Goal: Find specific page/section: Find specific page/section

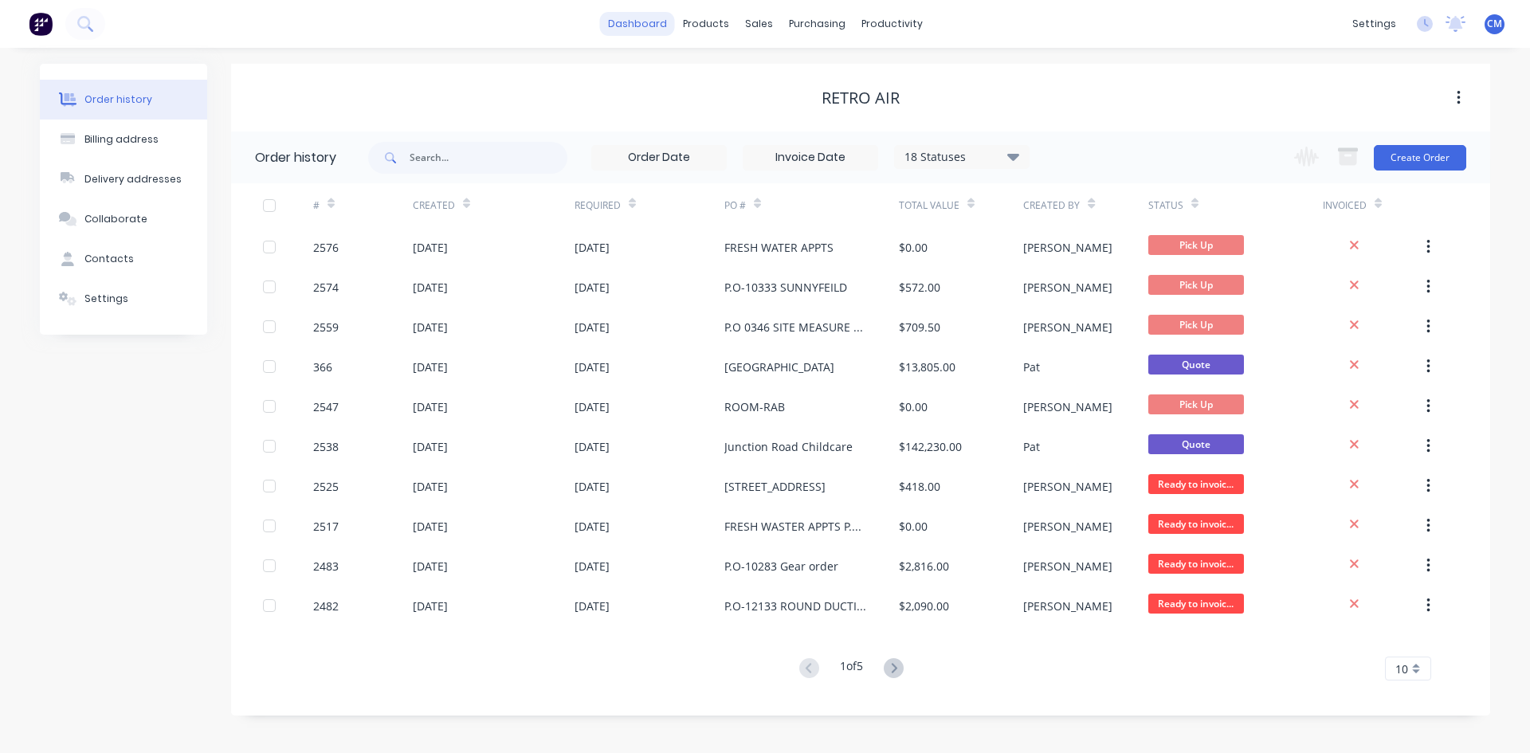
click at [641, 26] on link "dashboard" at bounding box center [637, 24] width 75 height 24
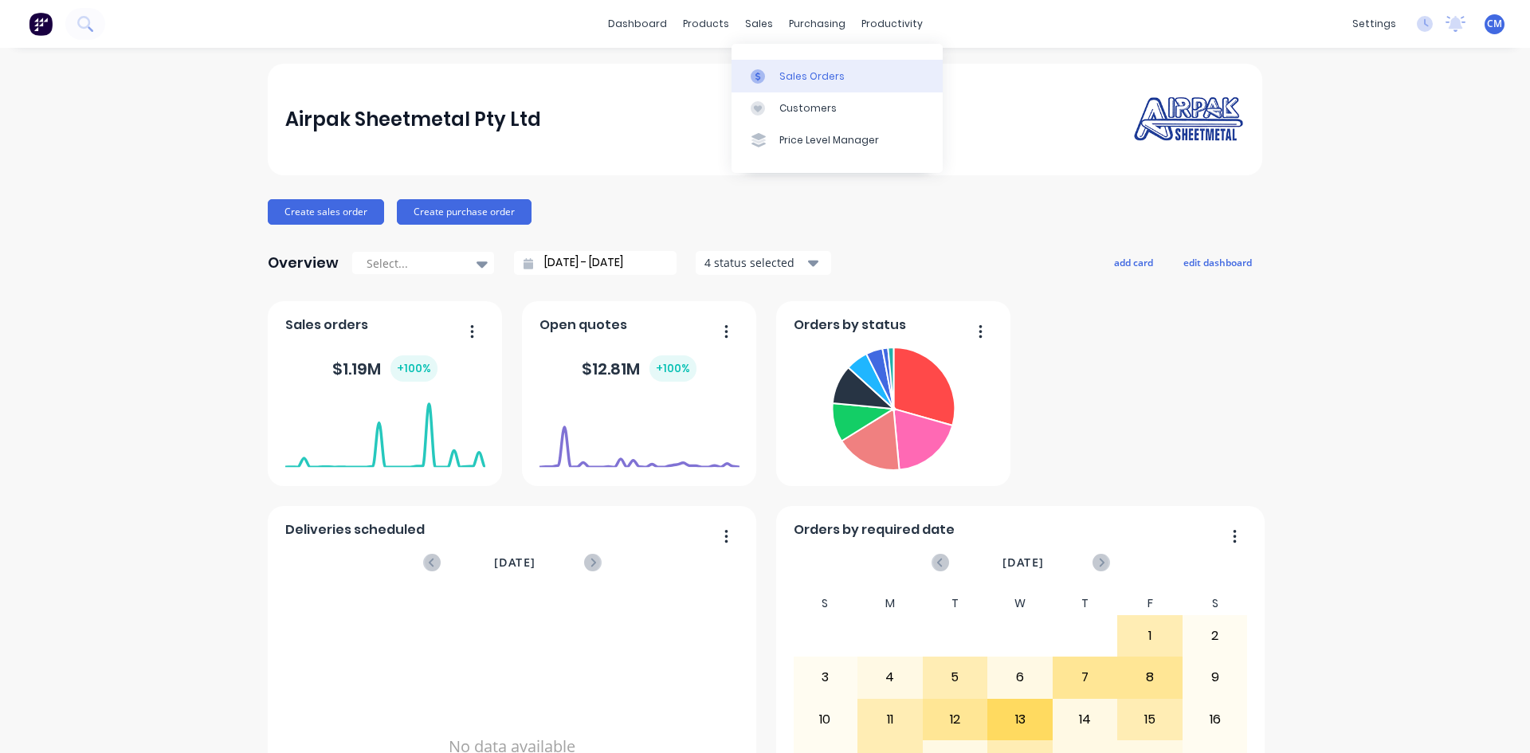
click at [794, 74] on div "Sales Orders" at bounding box center [811, 76] width 65 height 14
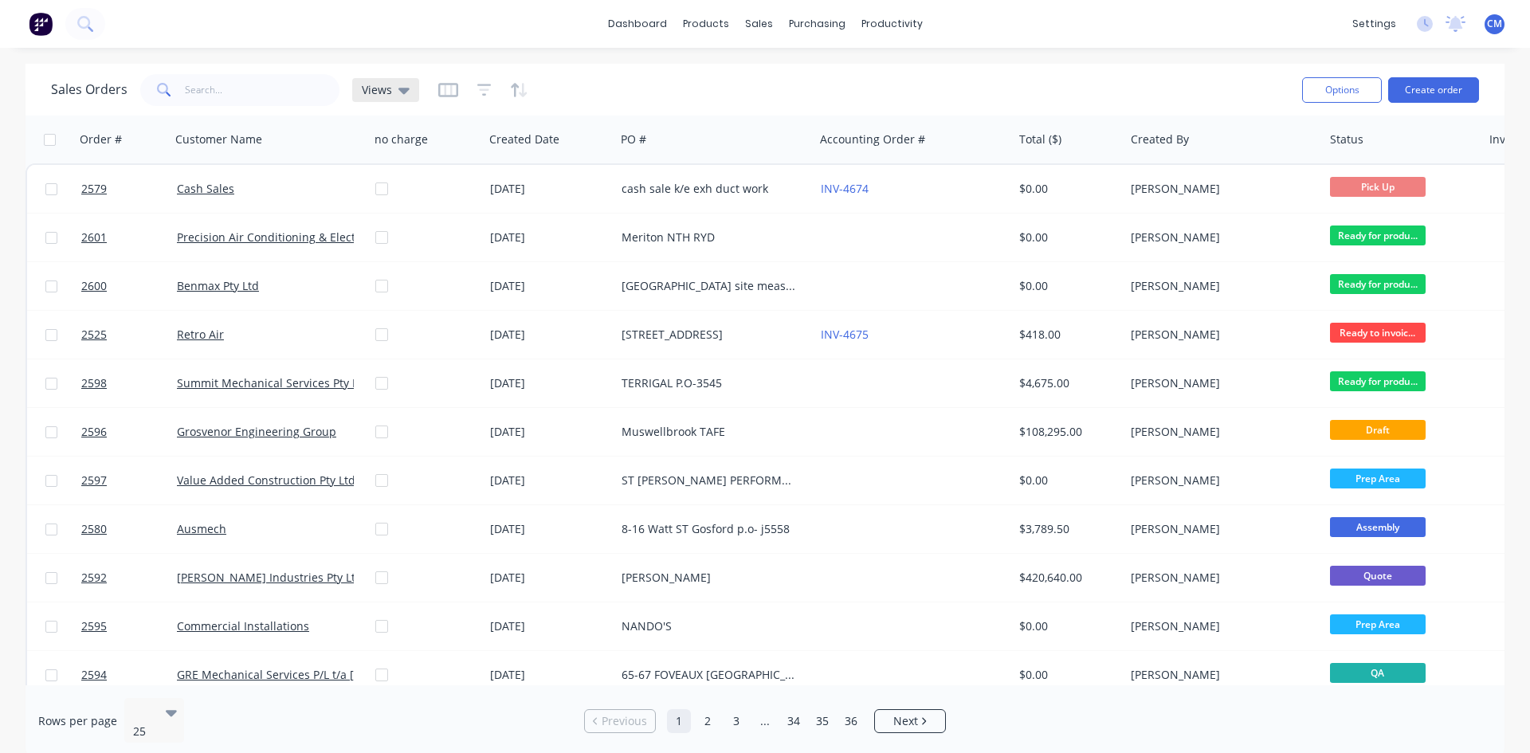
click at [405, 95] on icon at bounding box center [403, 90] width 11 height 18
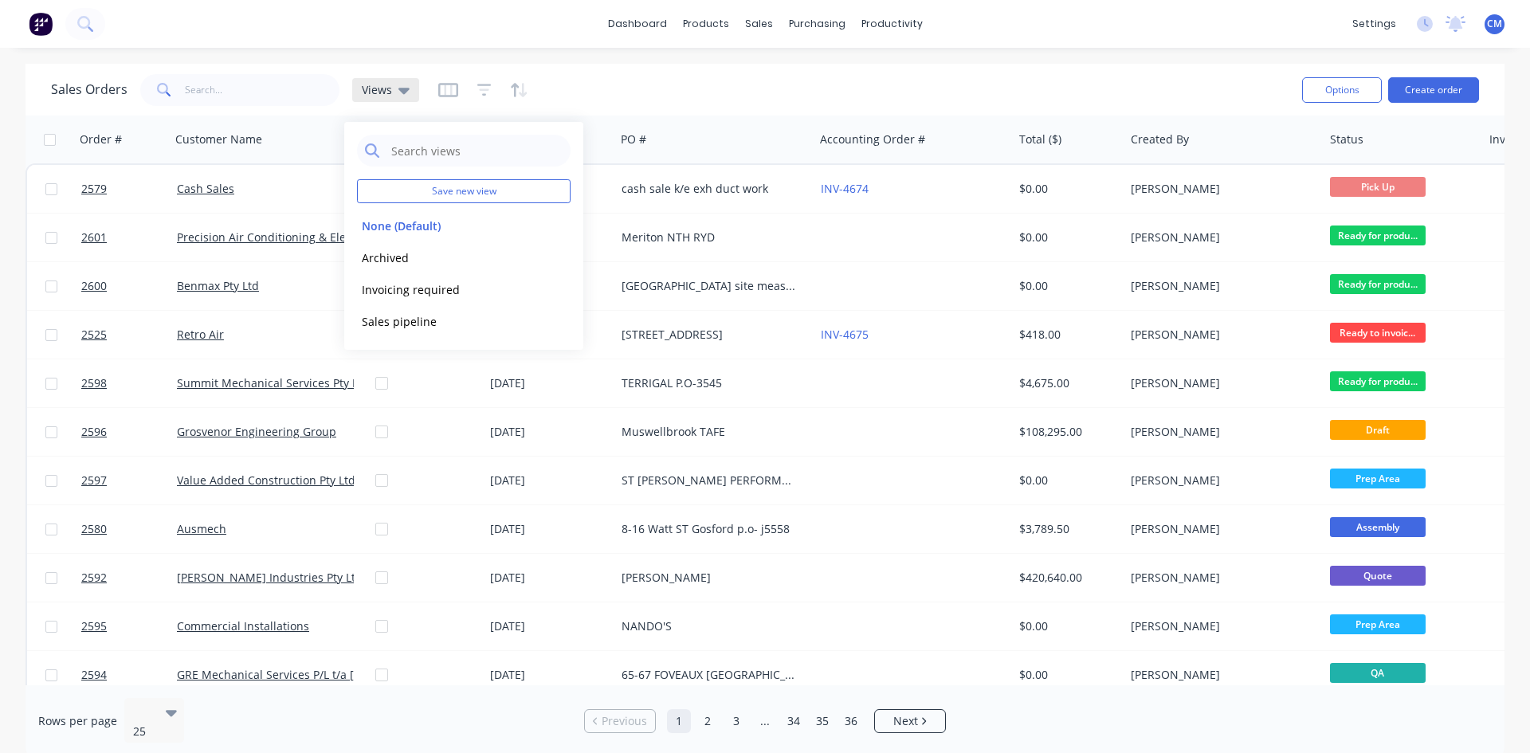
click at [405, 95] on icon at bounding box center [403, 90] width 11 height 18
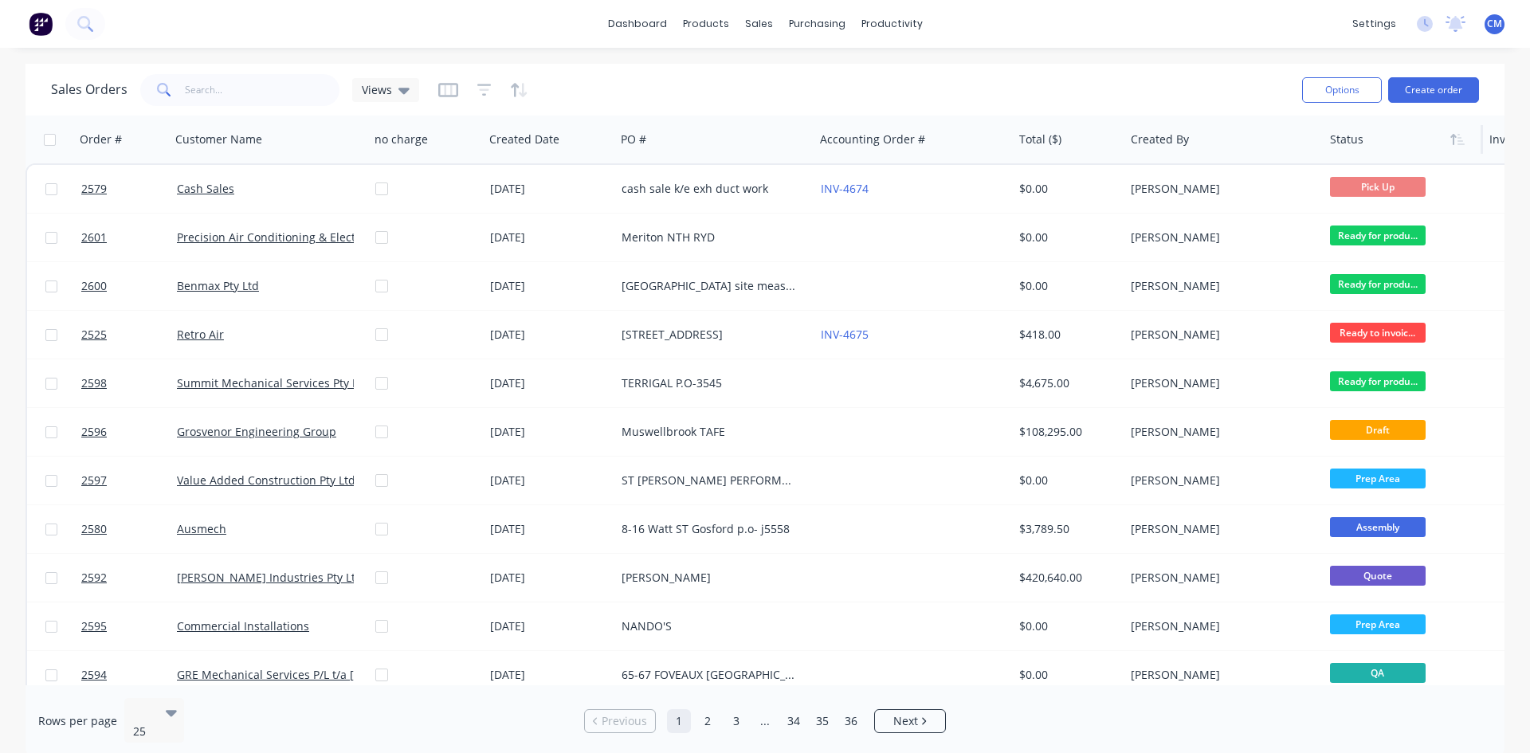
click at [1354, 147] on div at bounding box center [1399, 140] width 139 height 32
click at [480, 92] on icon "button" at bounding box center [484, 90] width 14 height 16
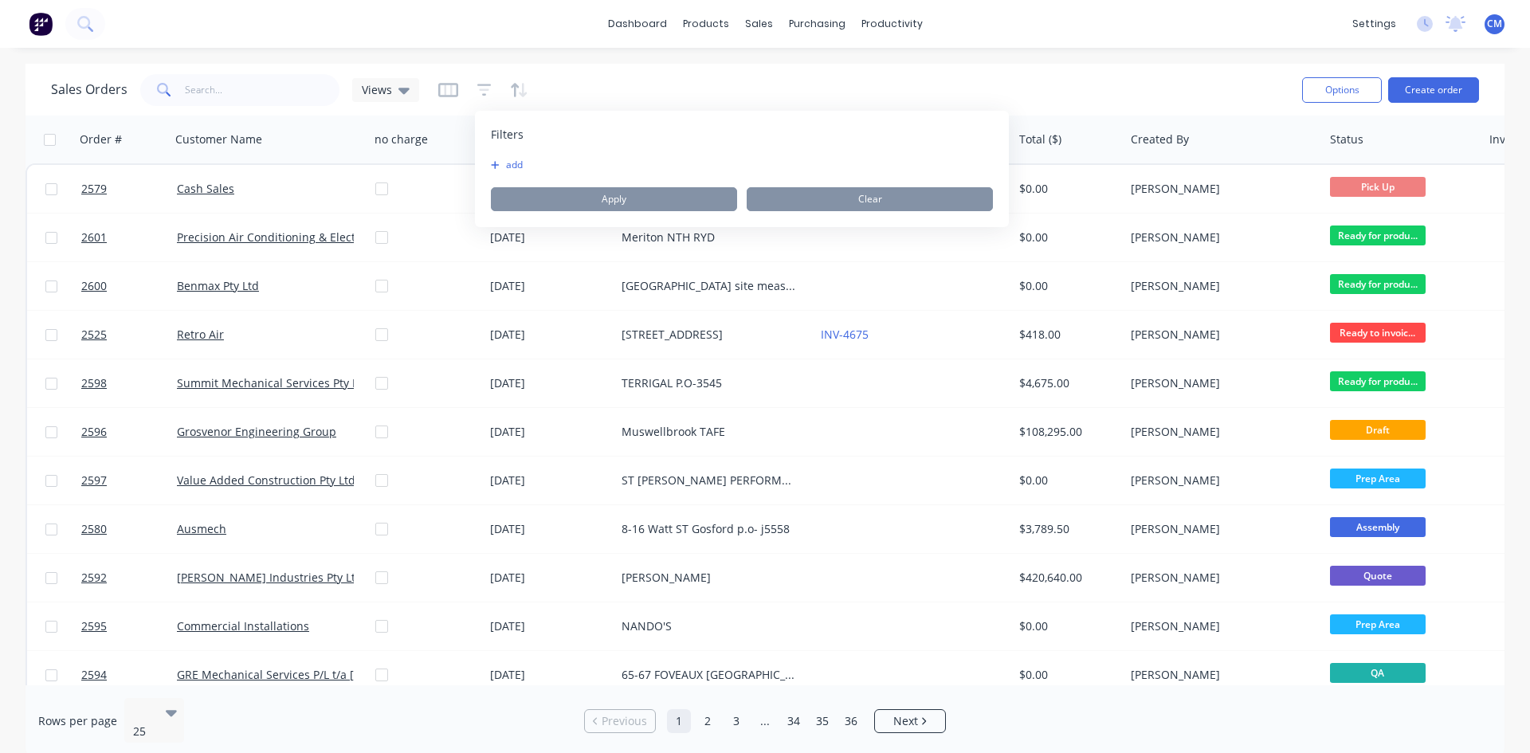
click at [547, 164] on div "add" at bounding box center [742, 165] width 502 height 13
click at [517, 162] on button "add" at bounding box center [511, 165] width 40 height 13
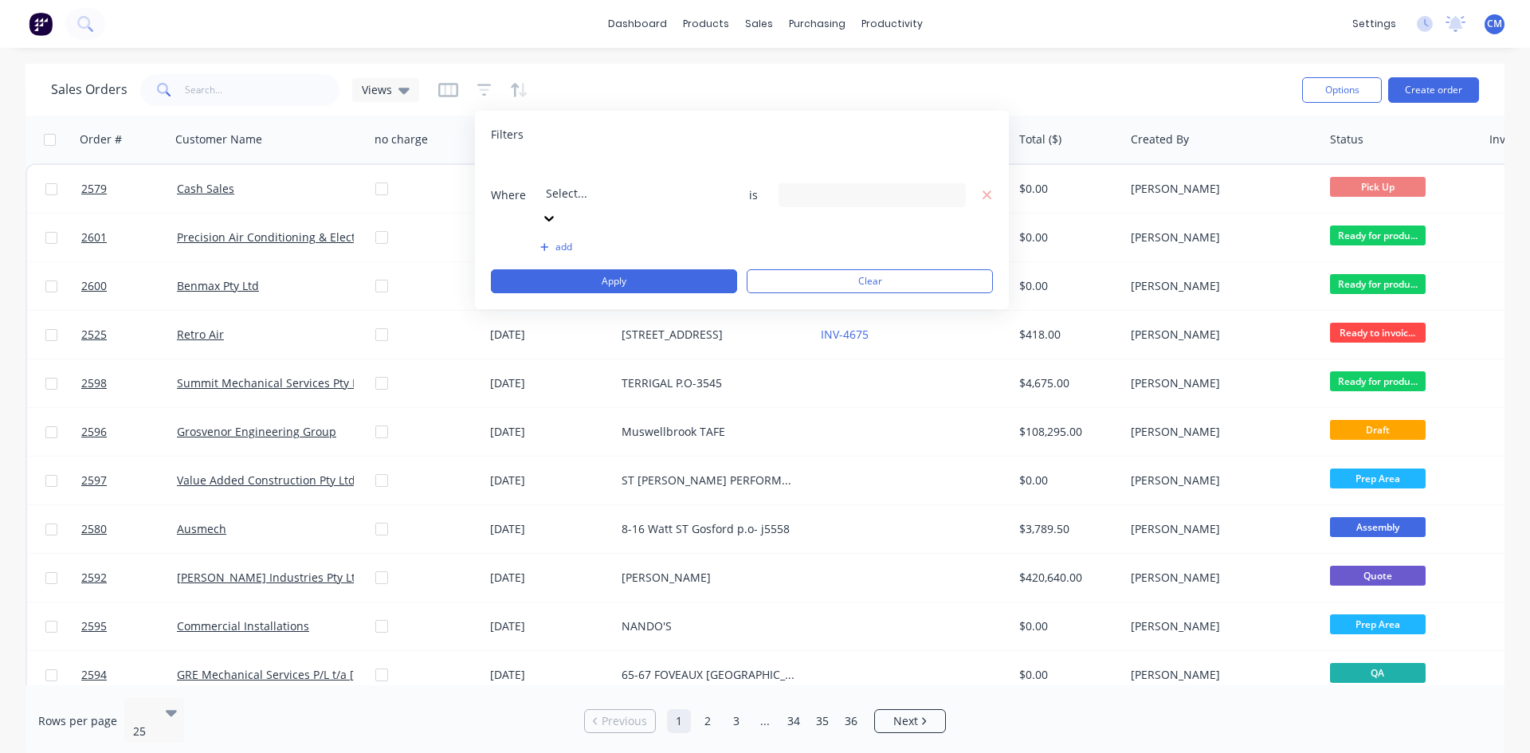
click at [615, 73] on div "Sales Orders Views" at bounding box center [670, 89] width 1238 height 39
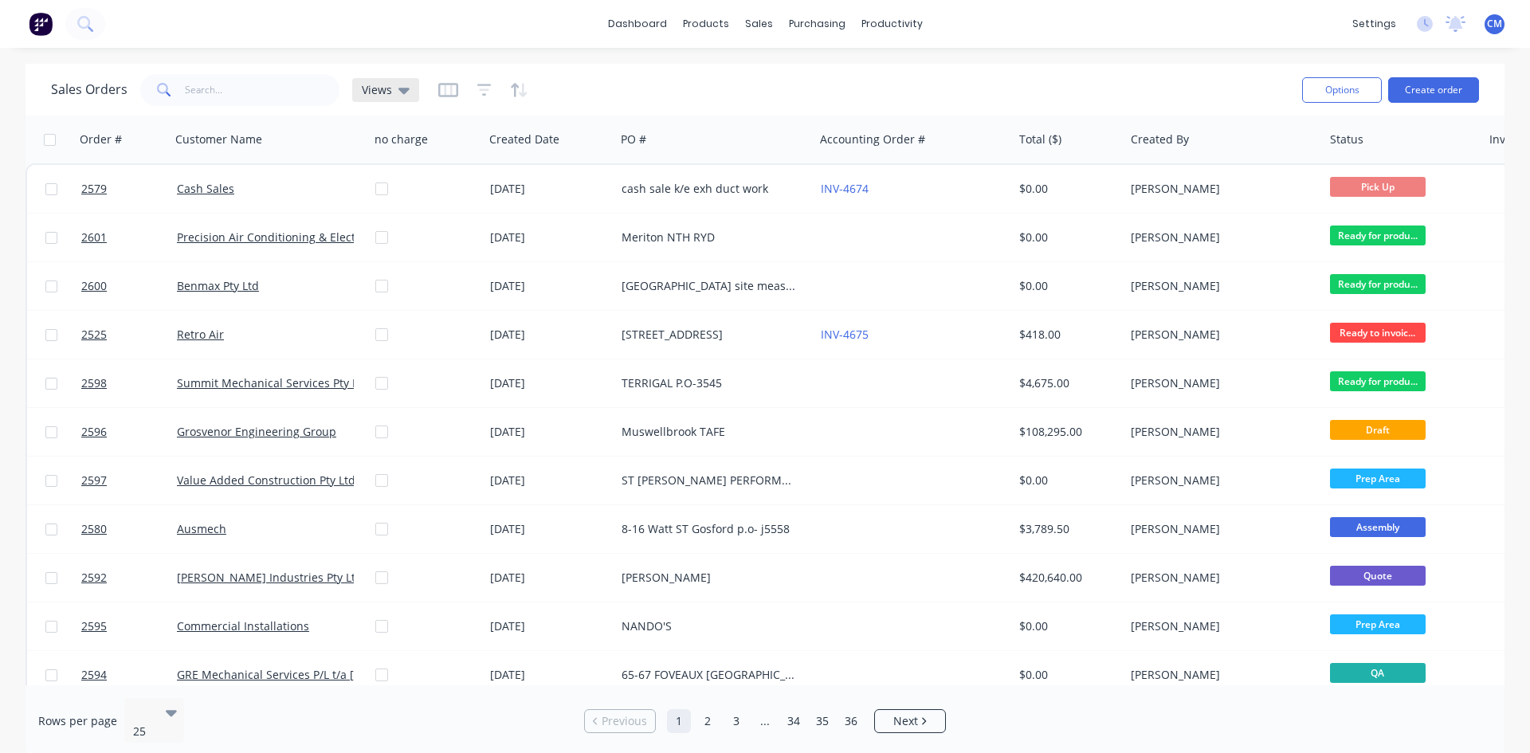
click at [398, 90] on icon at bounding box center [403, 91] width 11 height 6
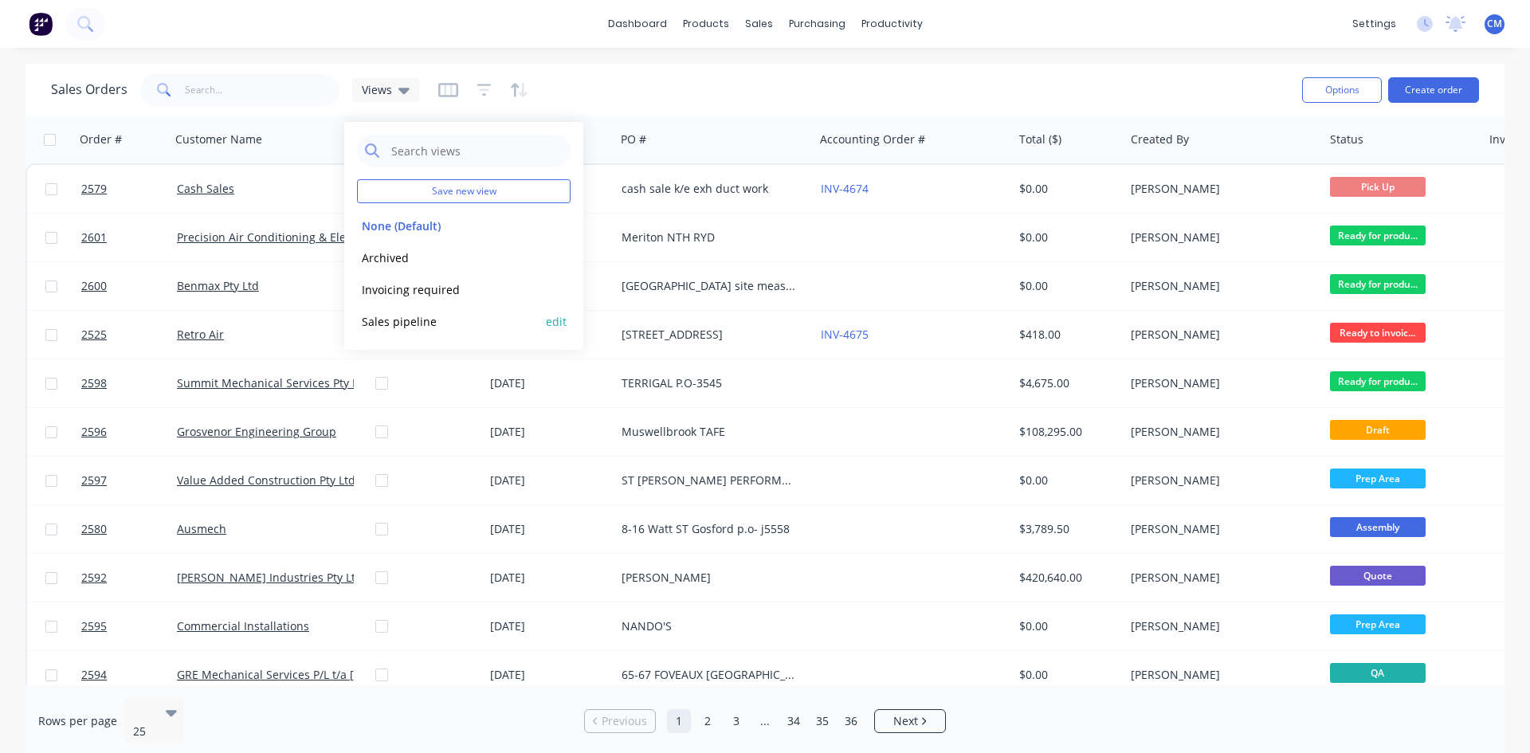
click at [413, 327] on button "Sales pipeline" at bounding box center [448, 321] width 182 height 18
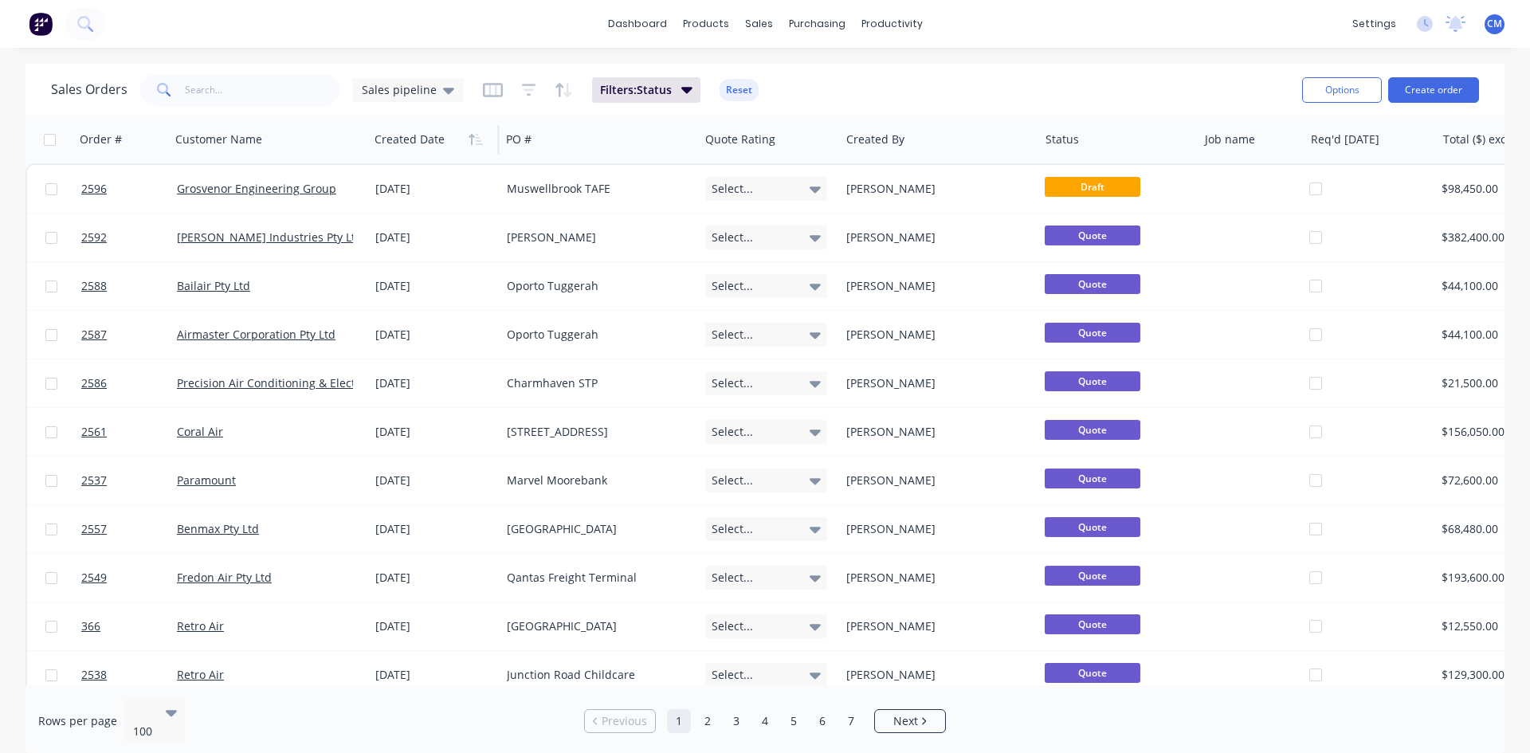
click at [437, 149] on div at bounding box center [431, 140] width 113 height 32
click at [474, 141] on icon "button" at bounding box center [476, 139] width 14 height 13
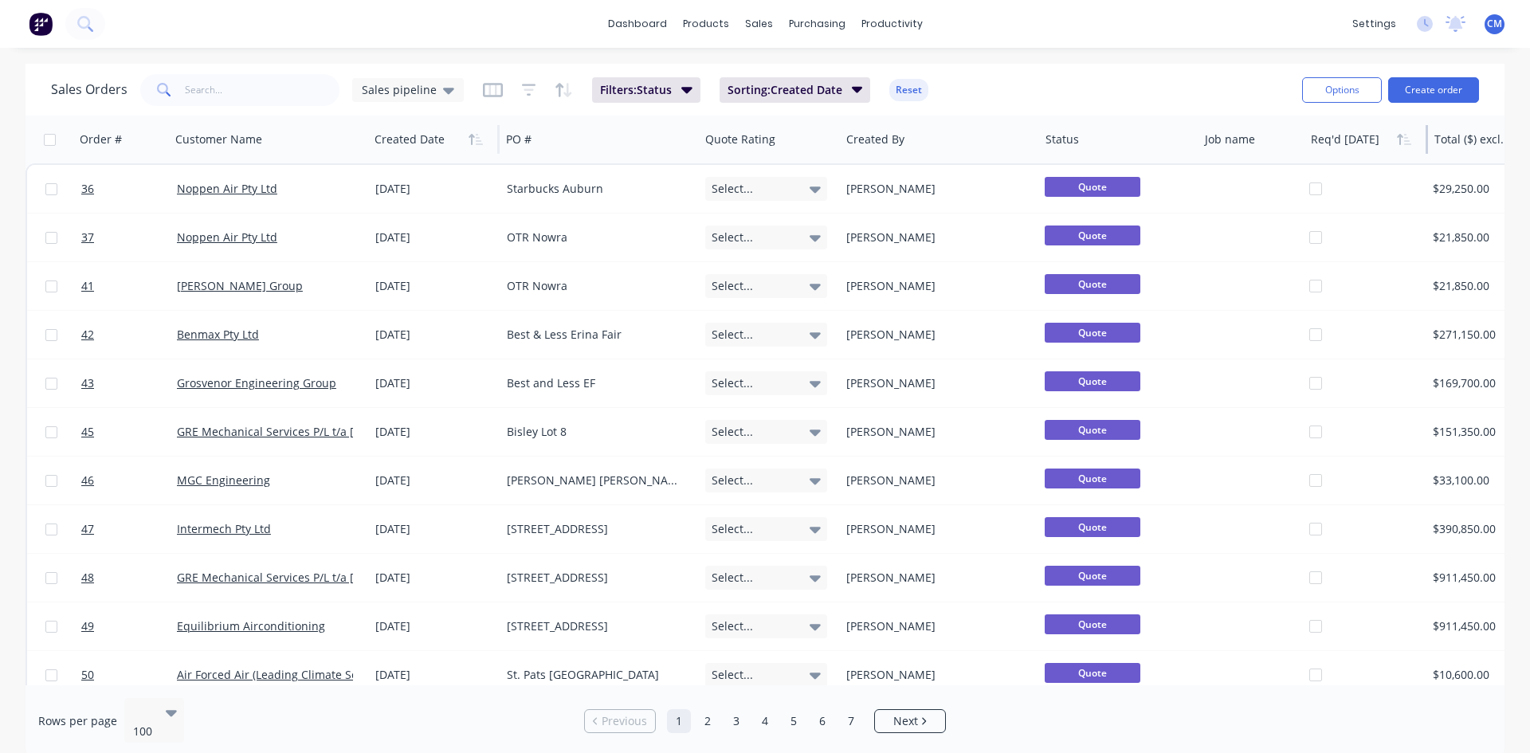
drag, startPoint x: 1434, startPoint y: 135, endPoint x: 1387, endPoint y: 137, distance: 47.0
click at [1387, 137] on div "Req'd [DATE]" at bounding box center [1366, 140] width 124 height 48
drag, startPoint x: 1302, startPoint y: 139, endPoint x: 1211, endPoint y: 138, distance: 90.8
click at [1211, 138] on div "Job name" at bounding box center [1249, 140] width 100 height 48
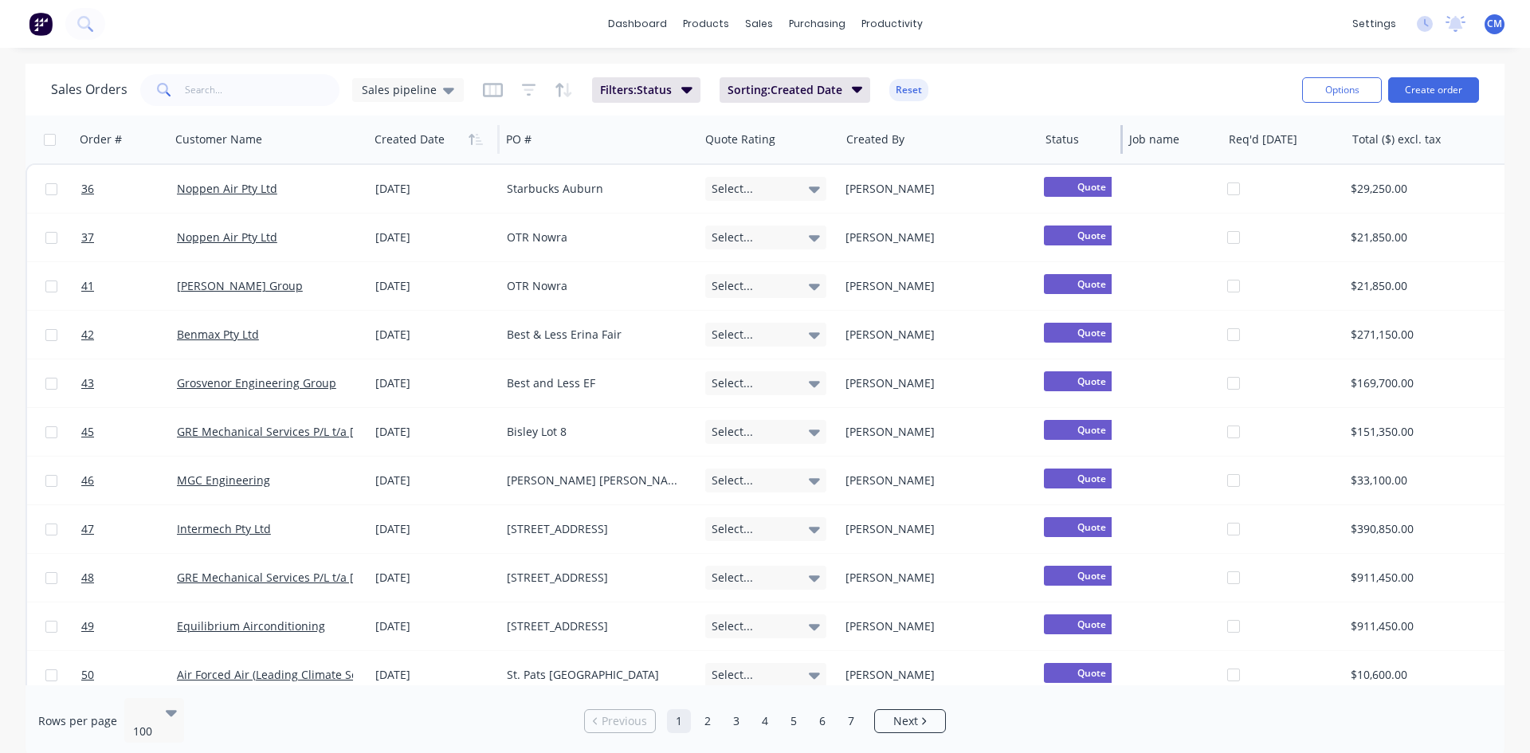
drag, startPoint x: 1198, startPoint y: 136, endPoint x: 1113, endPoint y: 144, distance: 84.8
click at [1113, 144] on div "Status" at bounding box center [1081, 140] width 84 height 48
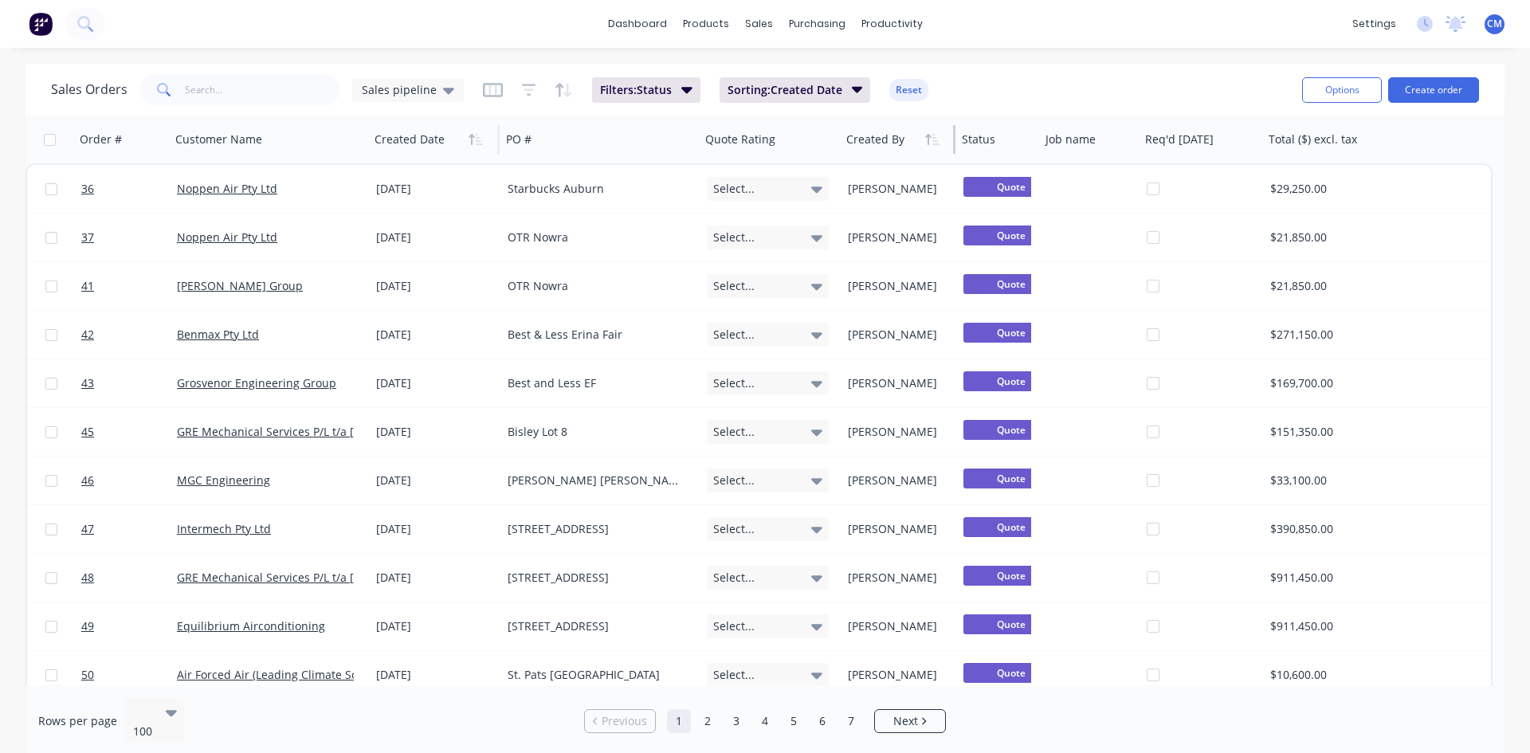
drag, startPoint x: 1038, startPoint y: 129, endPoint x: 919, endPoint y: 135, distance: 118.9
click at [919, 135] on div "Created By" at bounding box center [898, 140] width 116 height 48
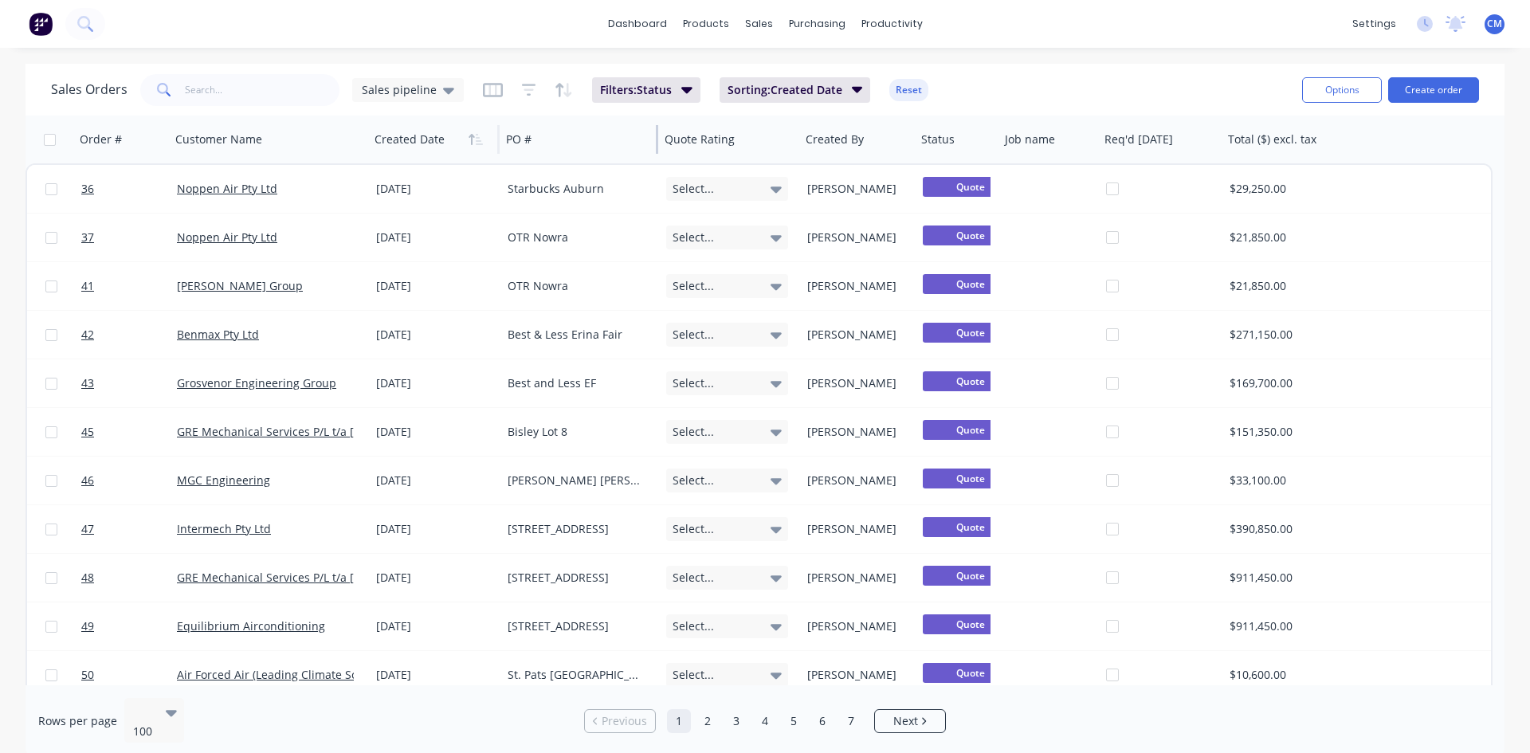
drag, startPoint x: 696, startPoint y: 132, endPoint x: 656, endPoint y: 140, distance: 41.4
click at [656, 140] on div at bounding box center [657, 139] width 2 height 29
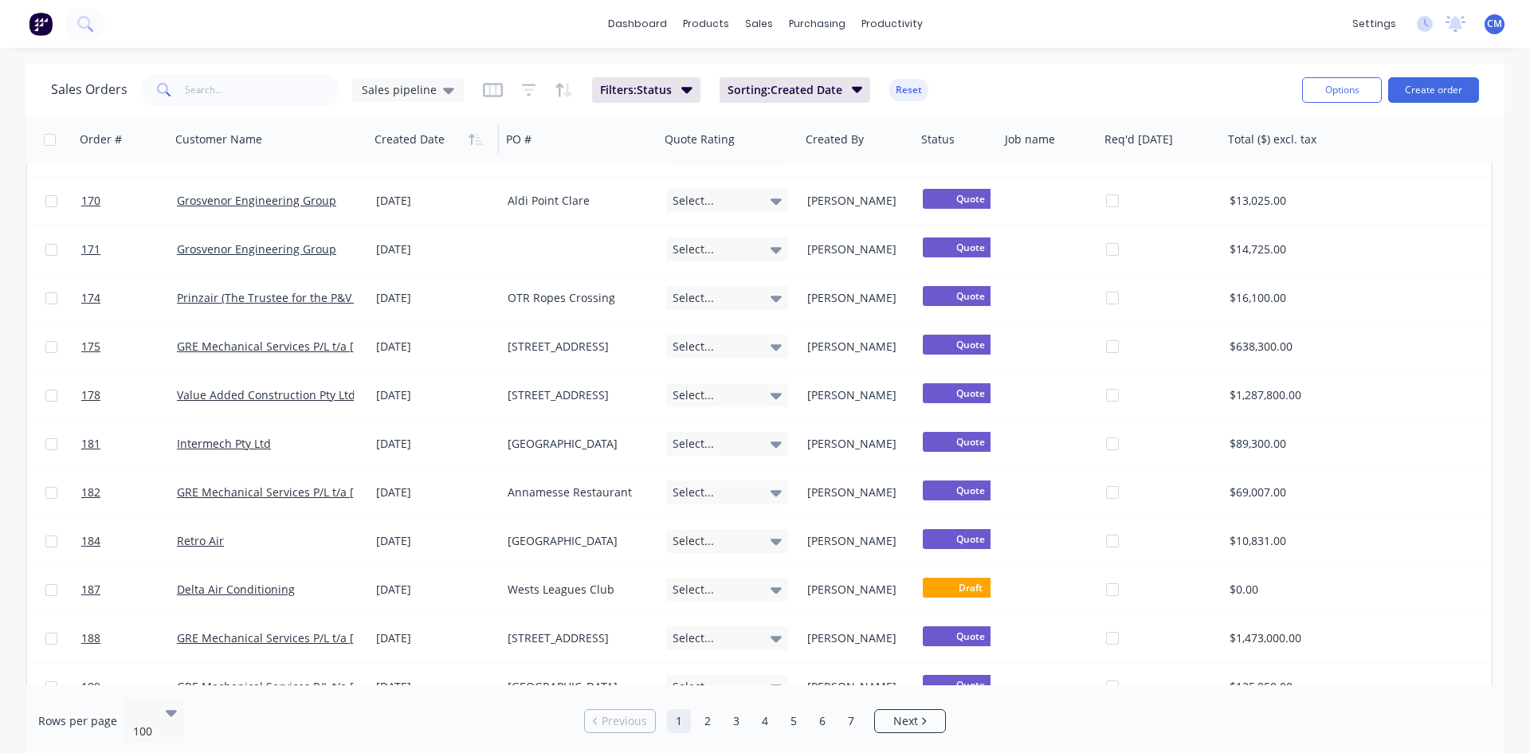
scroll to position [3108, 0]
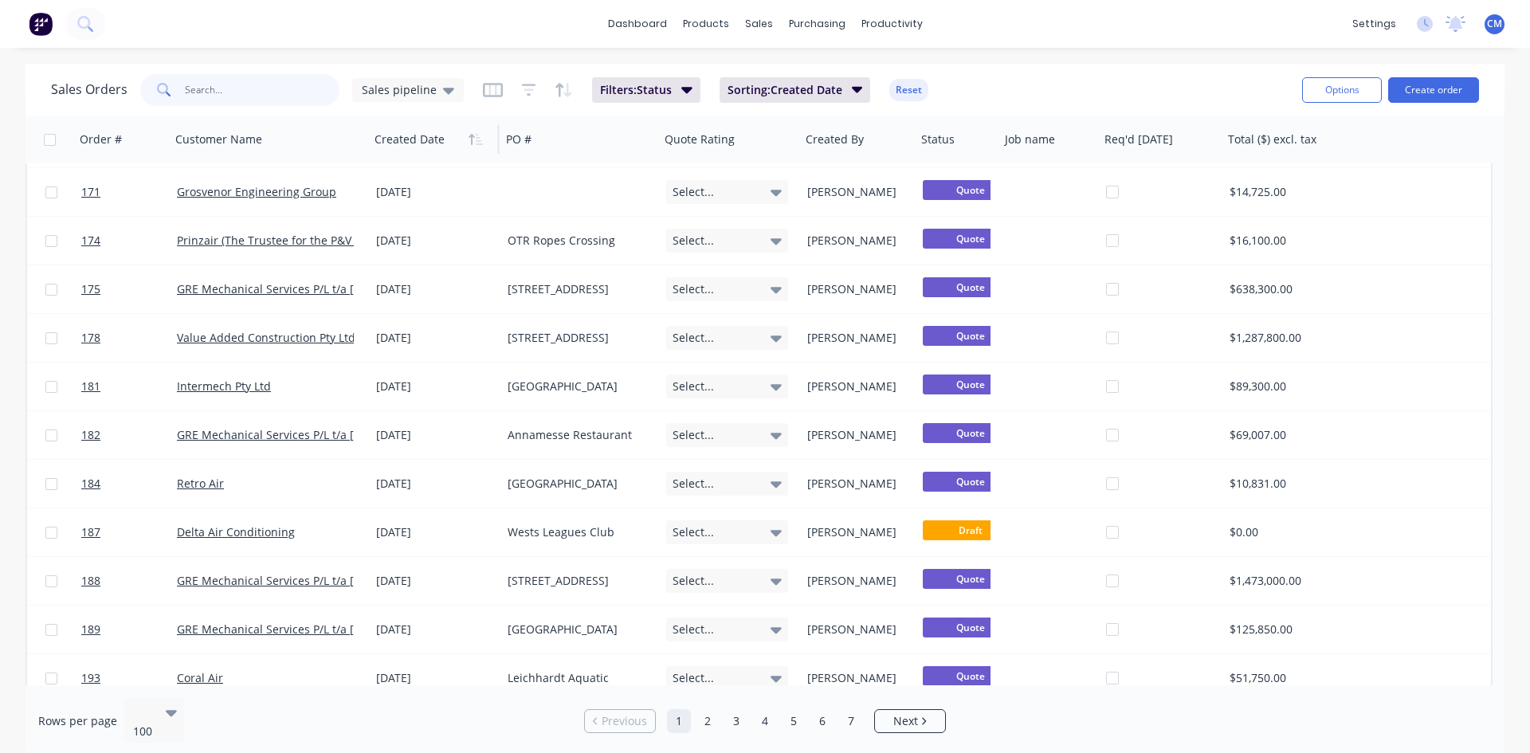
click at [250, 86] on input "text" at bounding box center [262, 90] width 155 height 32
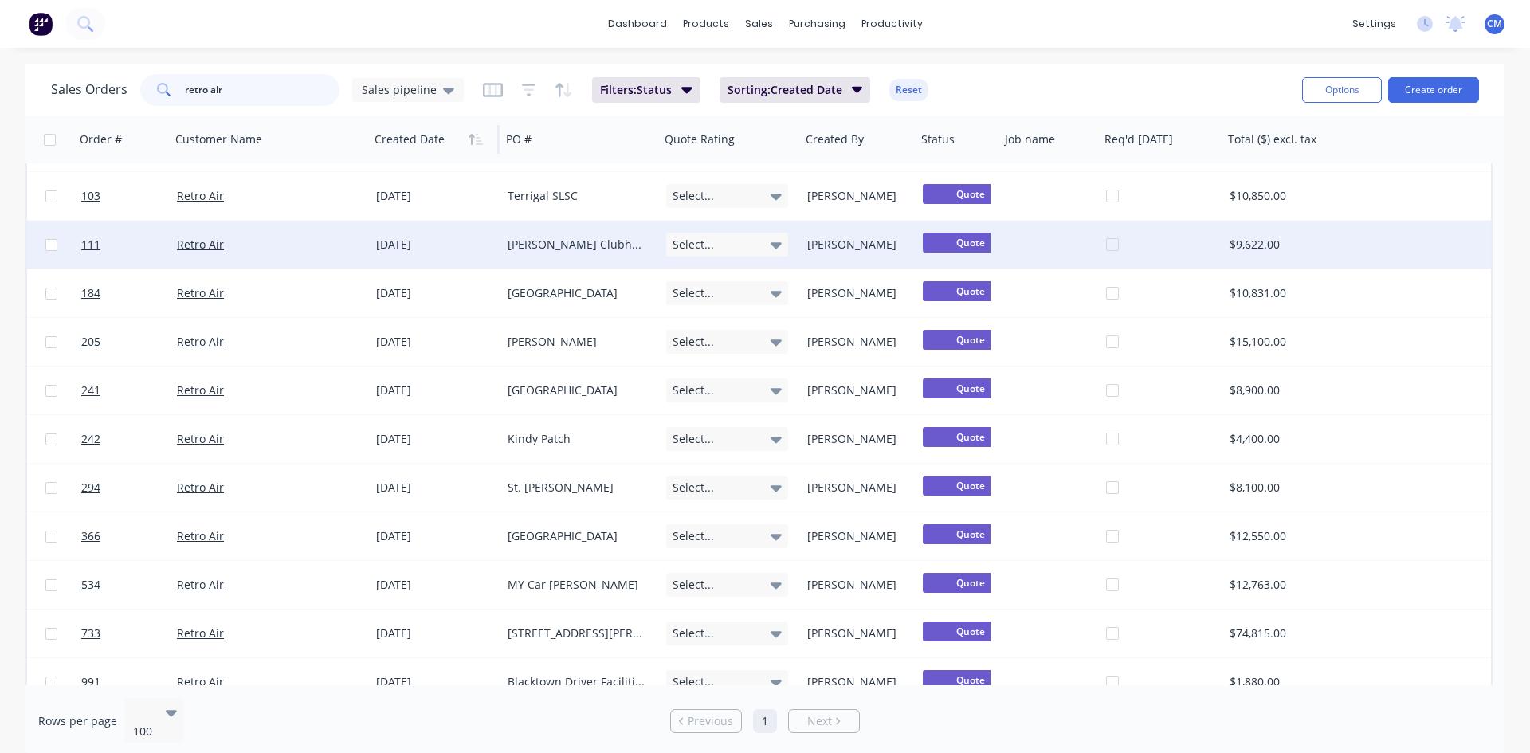
scroll to position [319, 0]
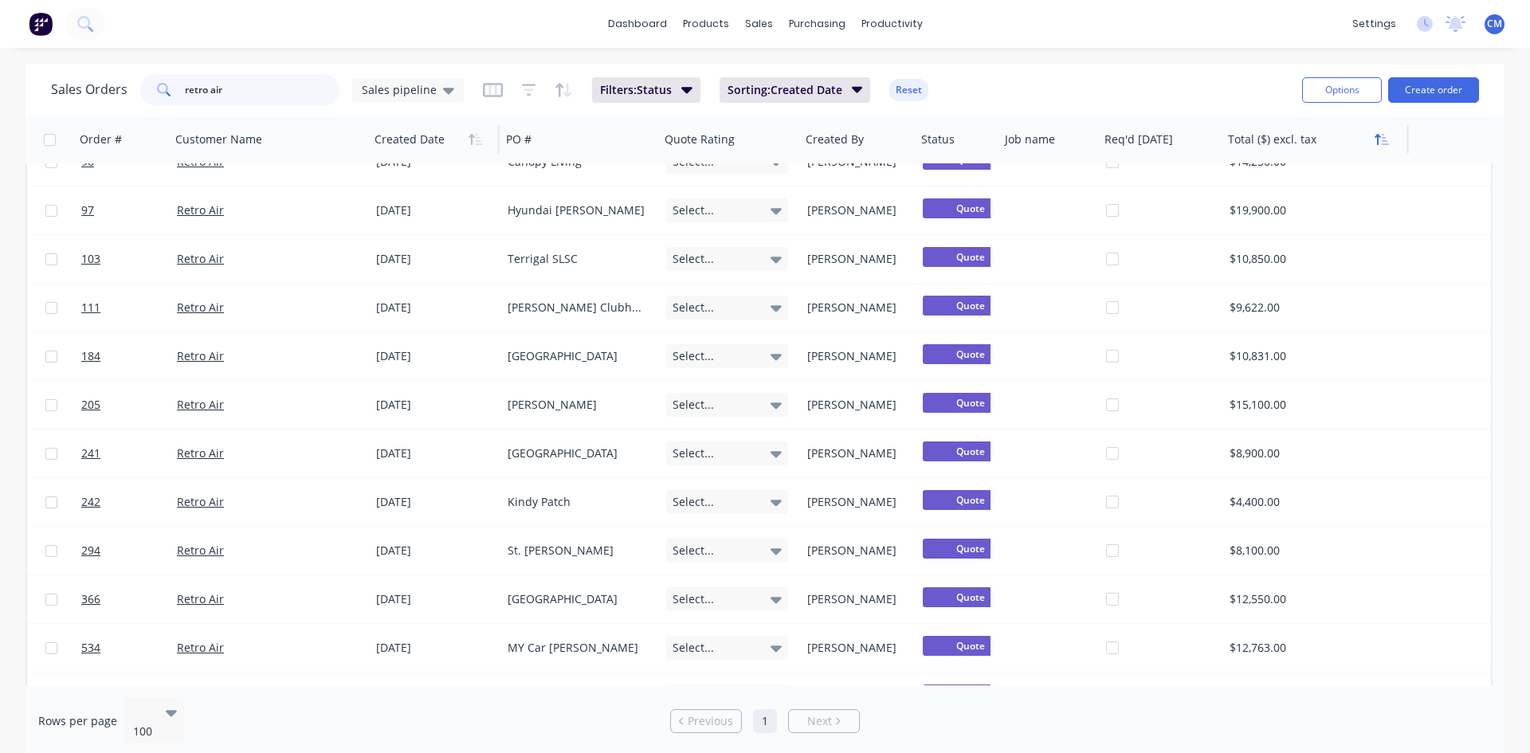
type input "retro air"
click at [1381, 142] on icon "button" at bounding box center [1382, 139] width 14 height 13
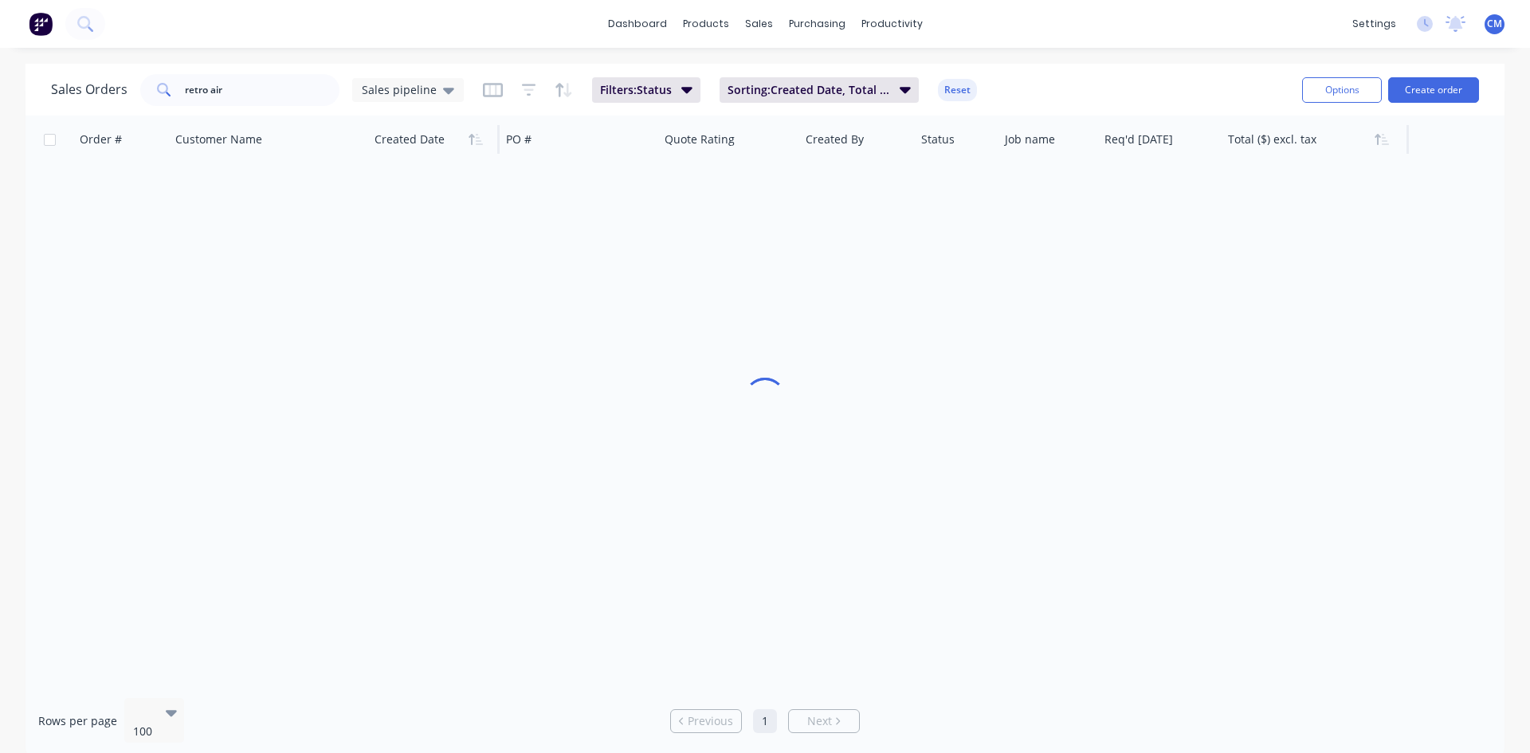
scroll to position [0, 0]
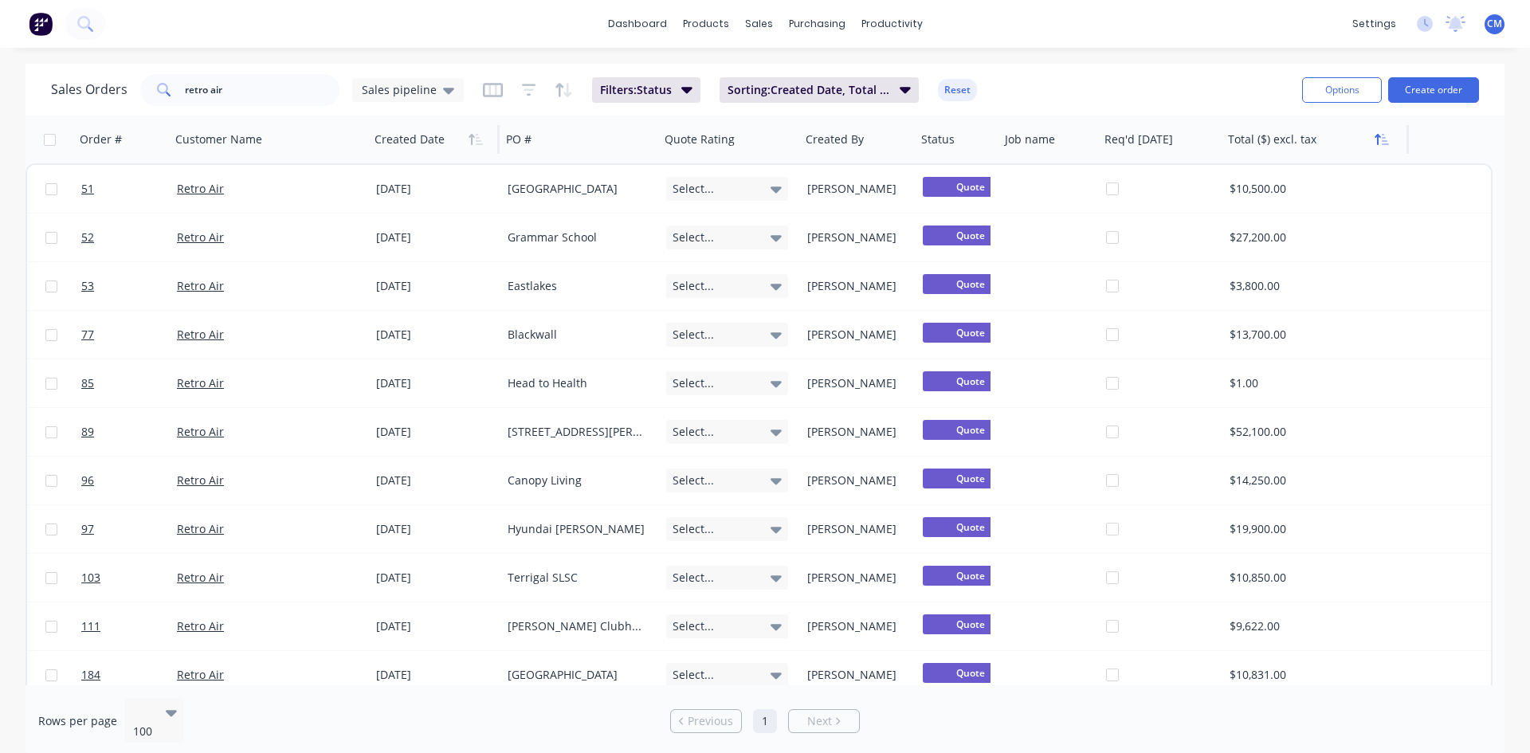
click at [1376, 143] on icon "button" at bounding box center [1382, 139] width 14 height 13
click at [1380, 144] on icon "button" at bounding box center [1382, 139] width 14 height 13
click at [684, 89] on icon "button" at bounding box center [686, 90] width 11 height 6
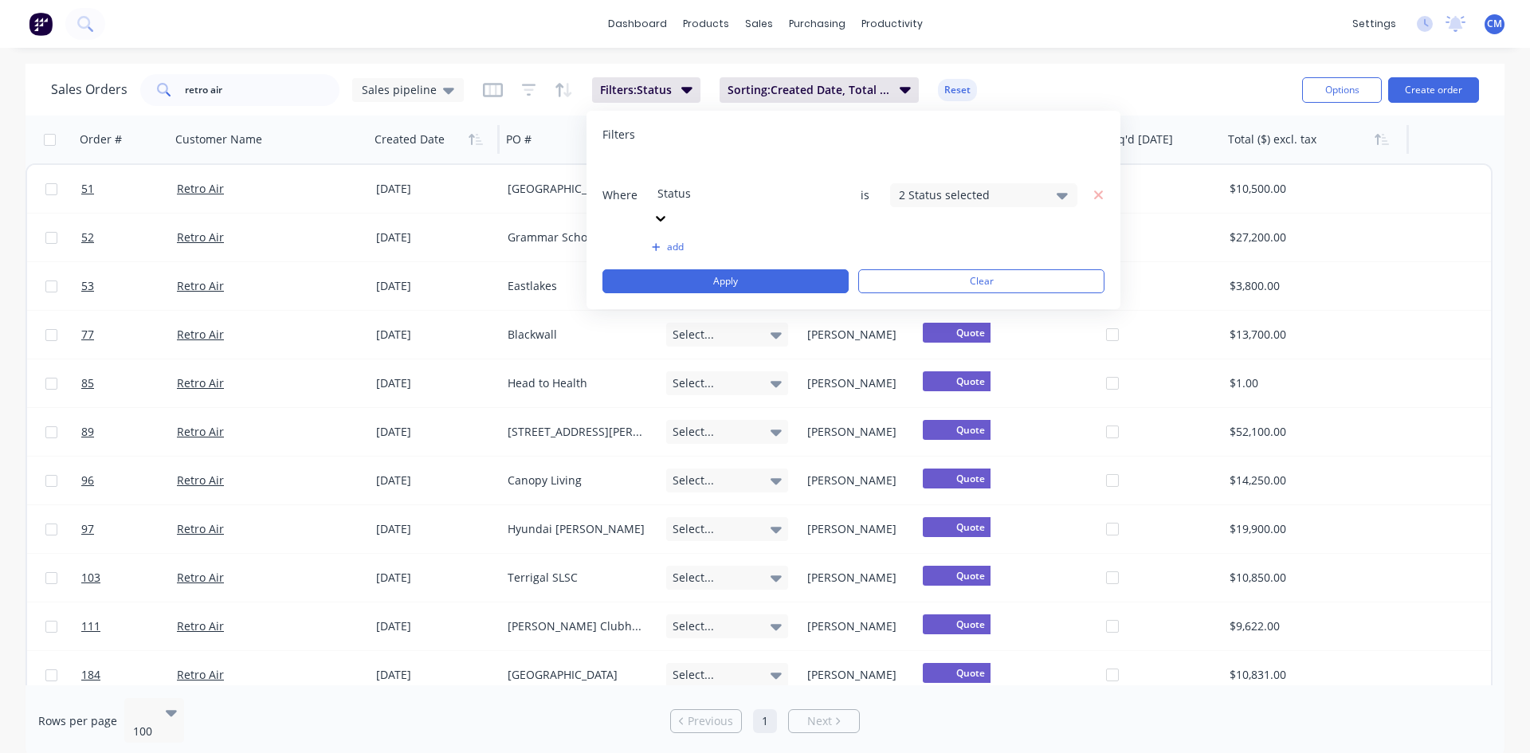
click at [1060, 193] on icon at bounding box center [1062, 196] width 11 height 6
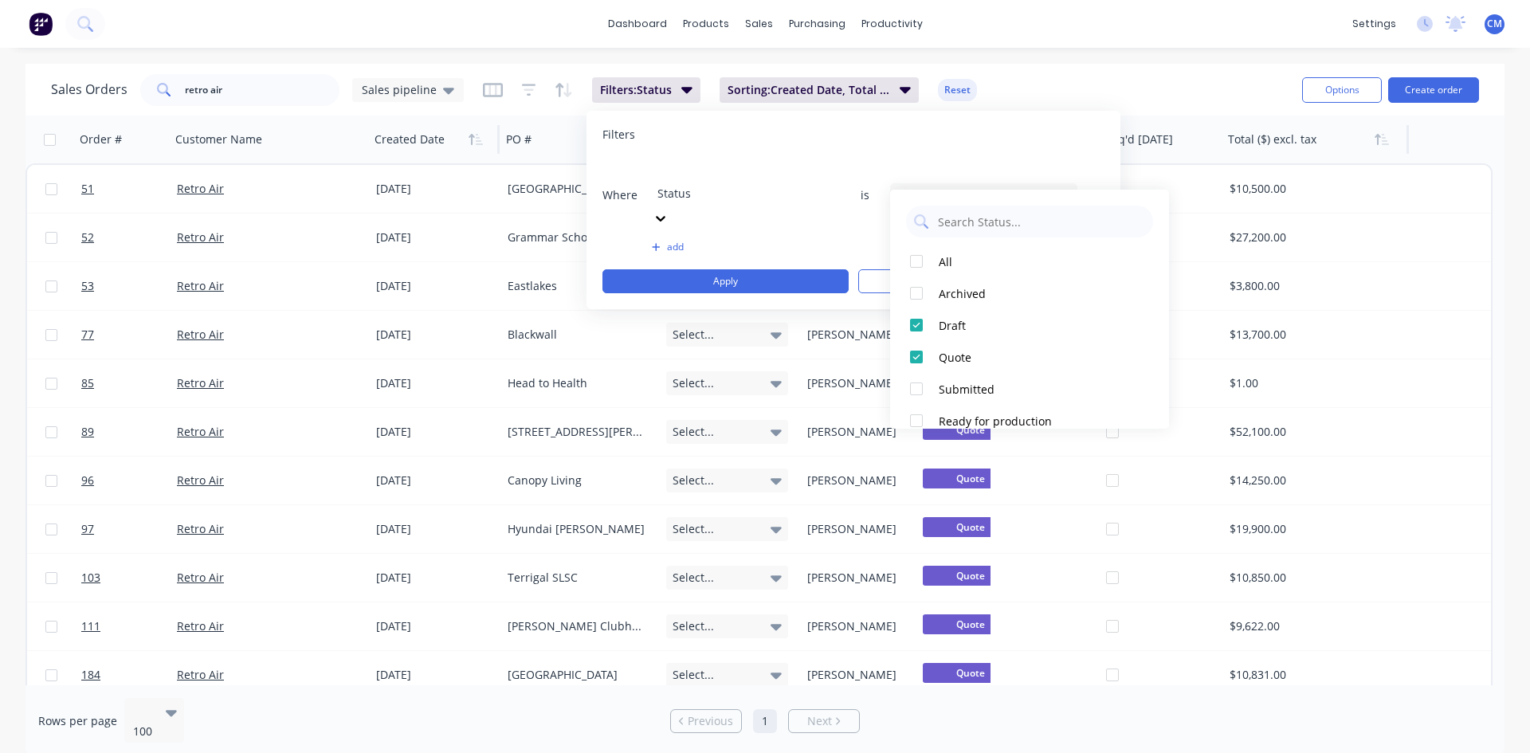
click at [1060, 193] on icon at bounding box center [1062, 196] width 11 height 6
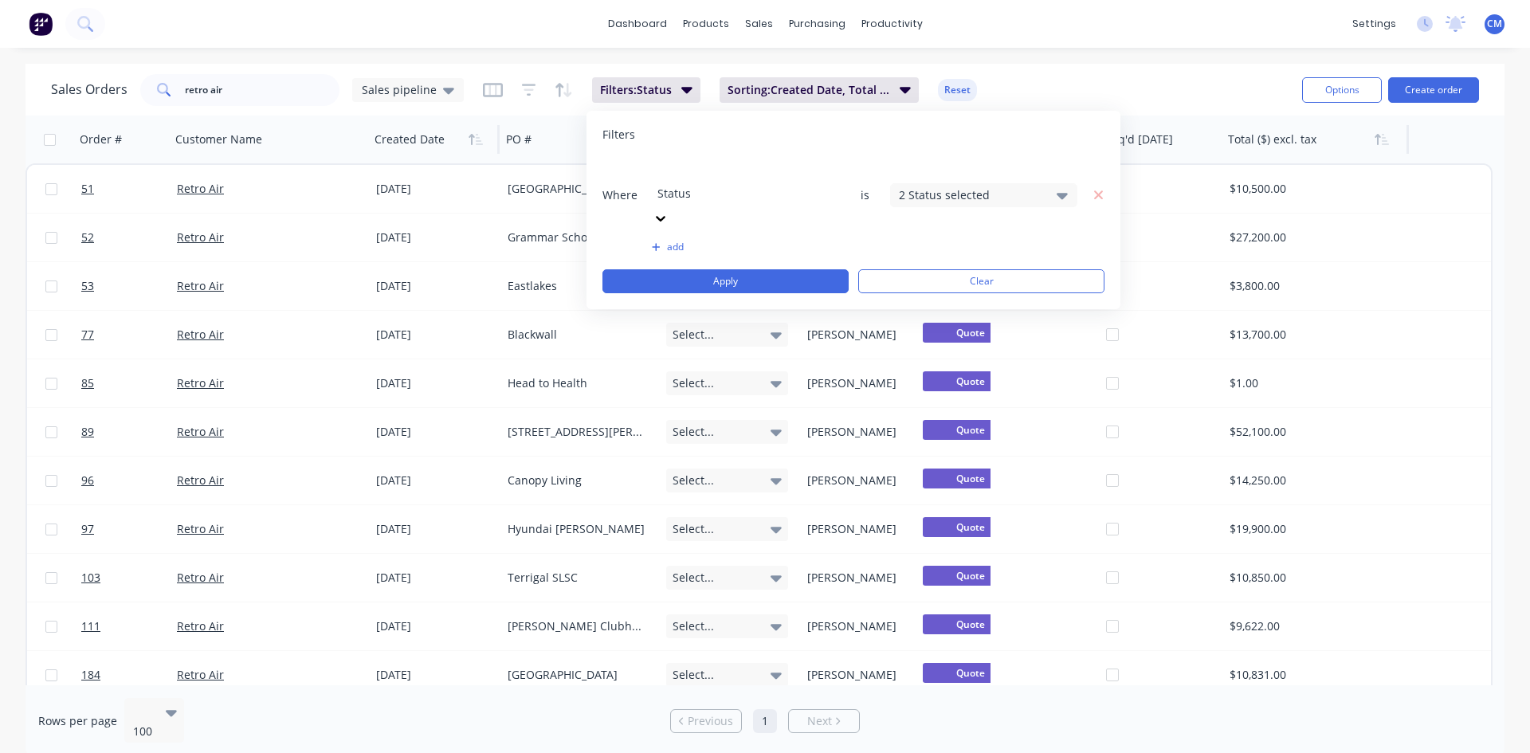
click at [666, 241] on button "add" at bounding box center [745, 247] width 187 height 13
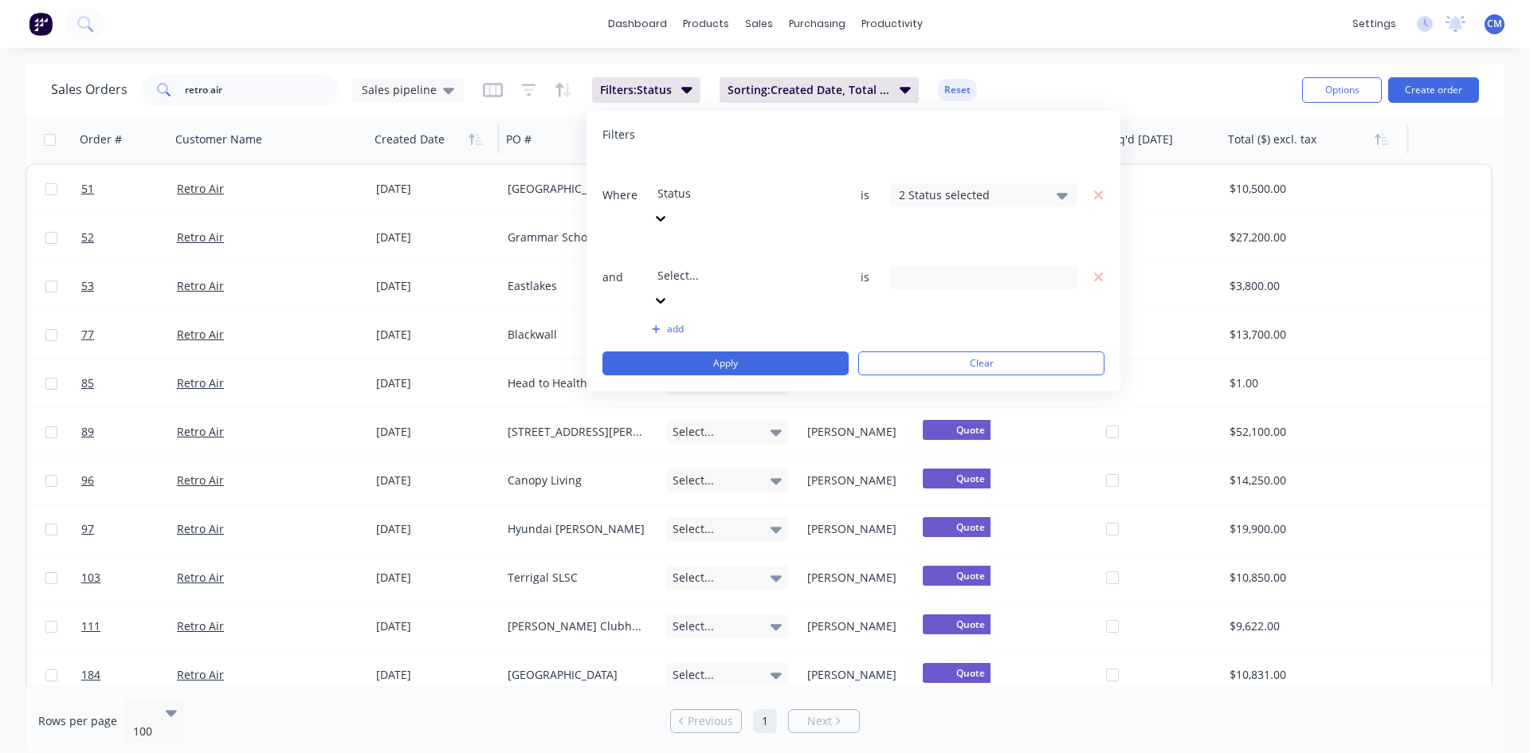
click at [1061, 82] on div "Sales Orders retro air Sales pipeline Filters: Status Sorting: Created Date, To…" at bounding box center [670, 89] width 1238 height 39
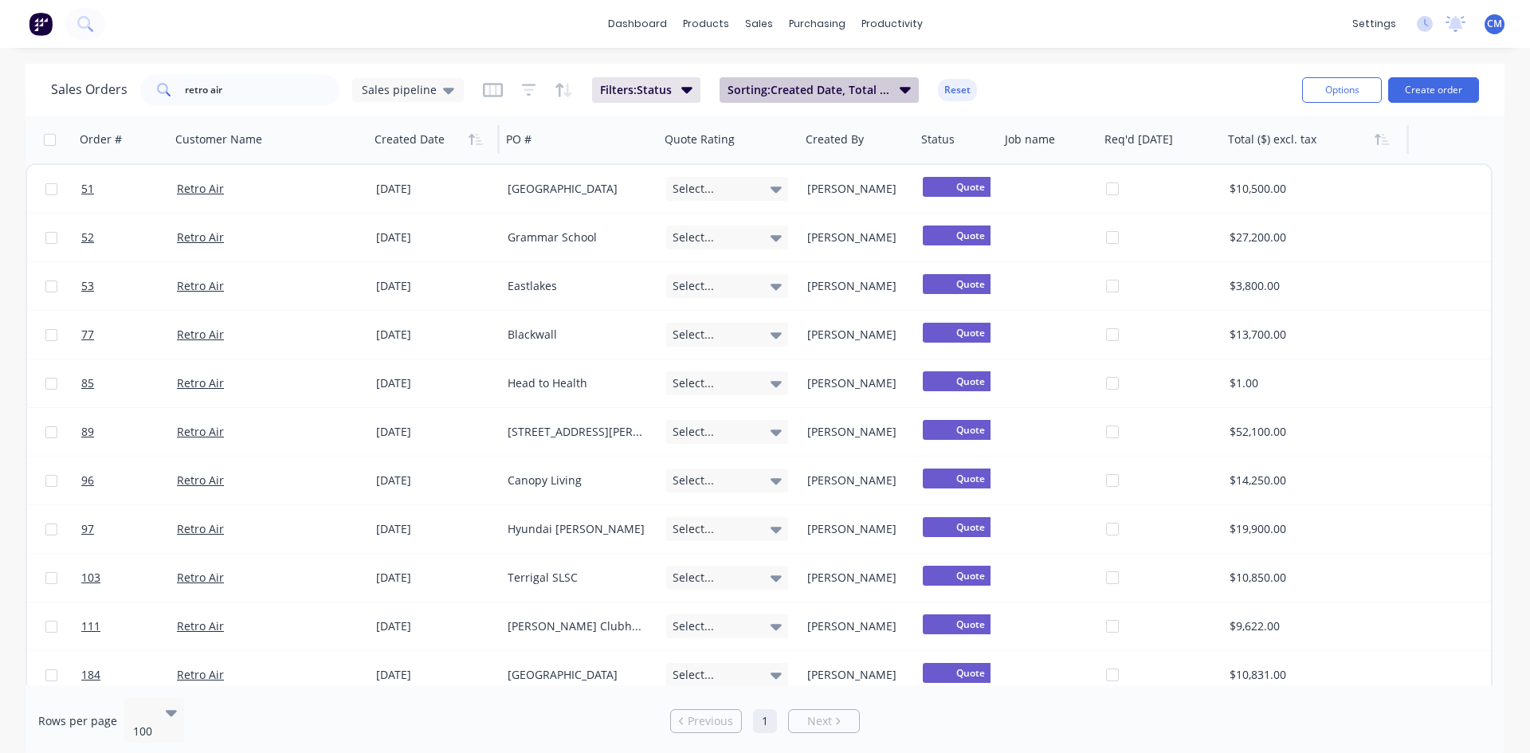
click at [834, 92] on span "Sorting: Created Date, Total ($) excl. tax" at bounding box center [809, 90] width 163 height 16
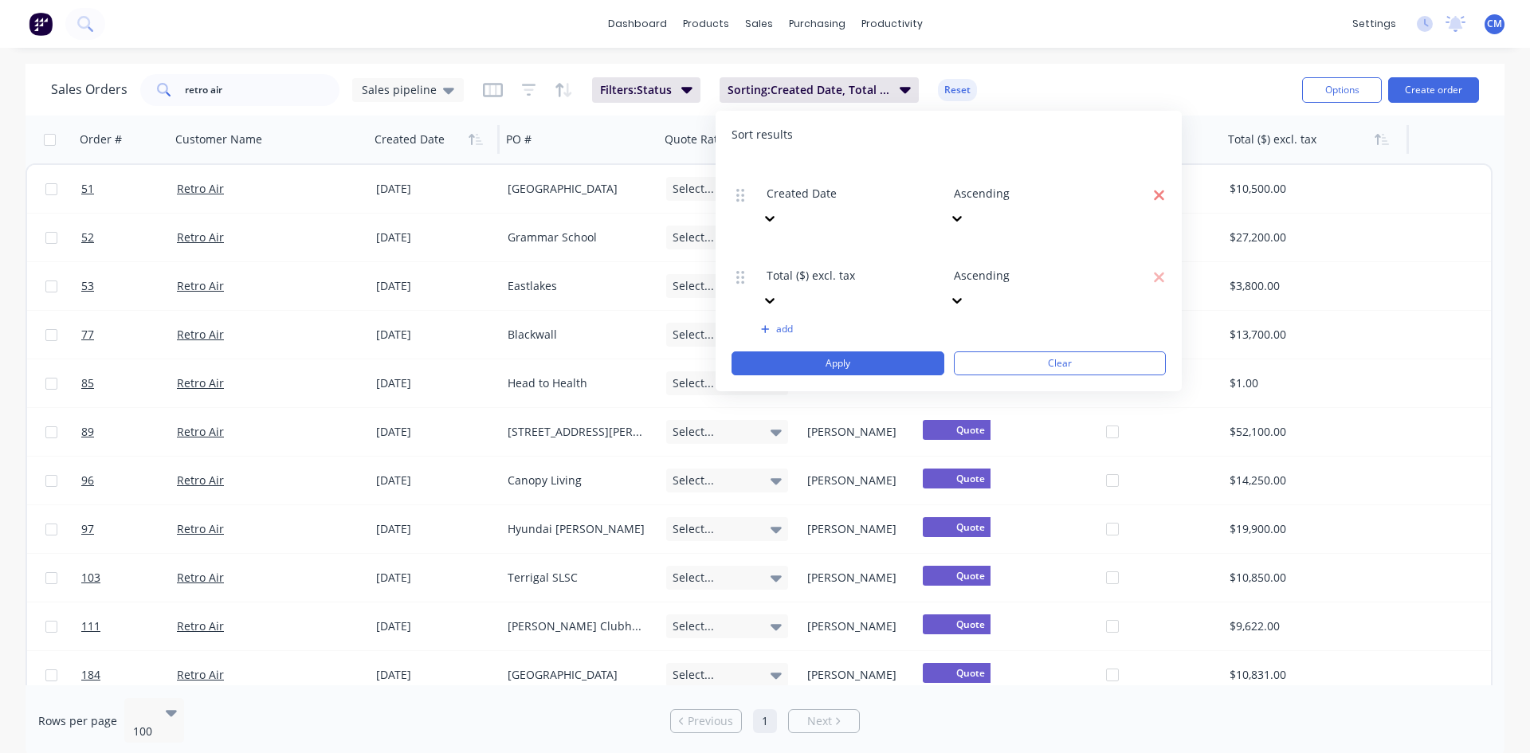
click at [1163, 187] on icon "button" at bounding box center [1159, 195] width 12 height 16
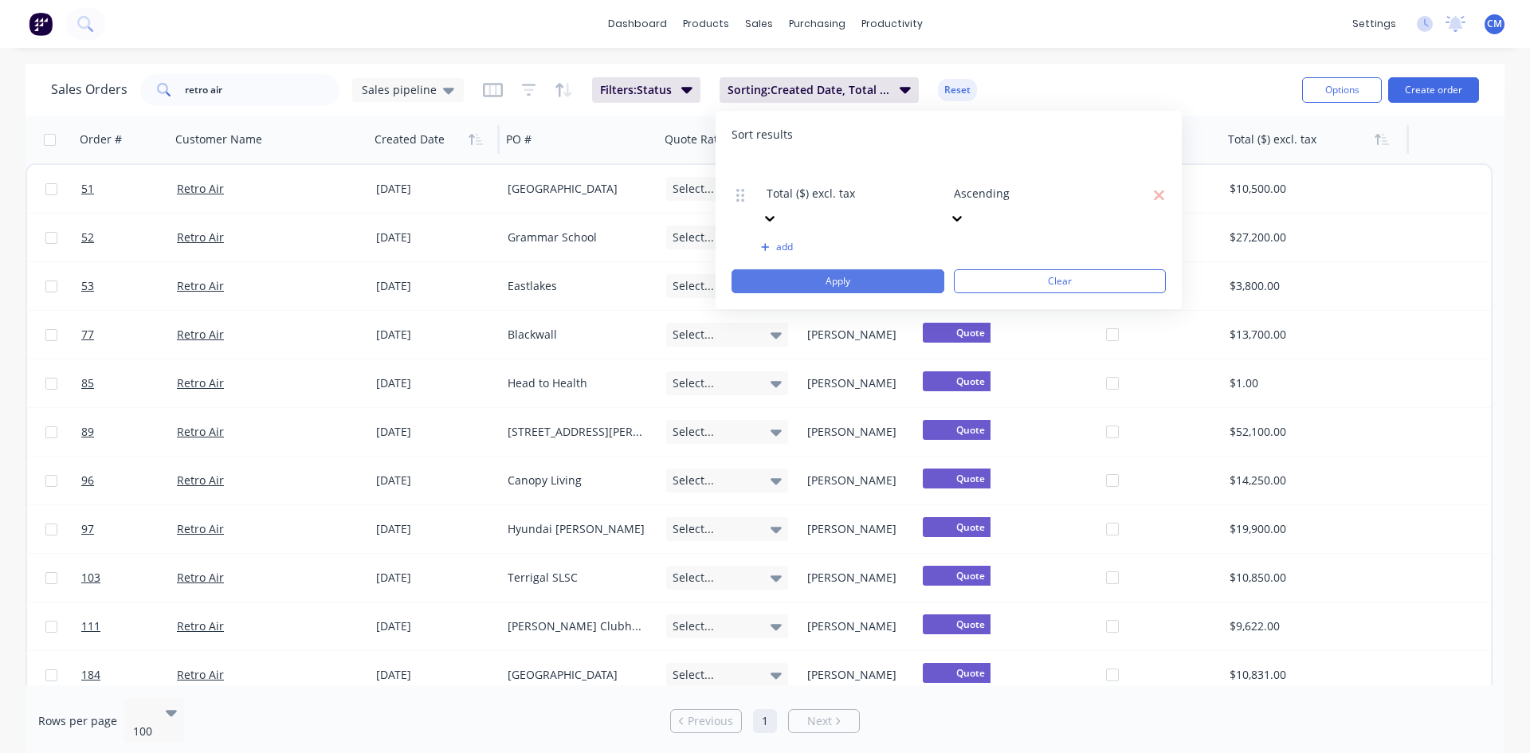
click at [836, 269] on button "Apply" at bounding box center [838, 281] width 213 height 24
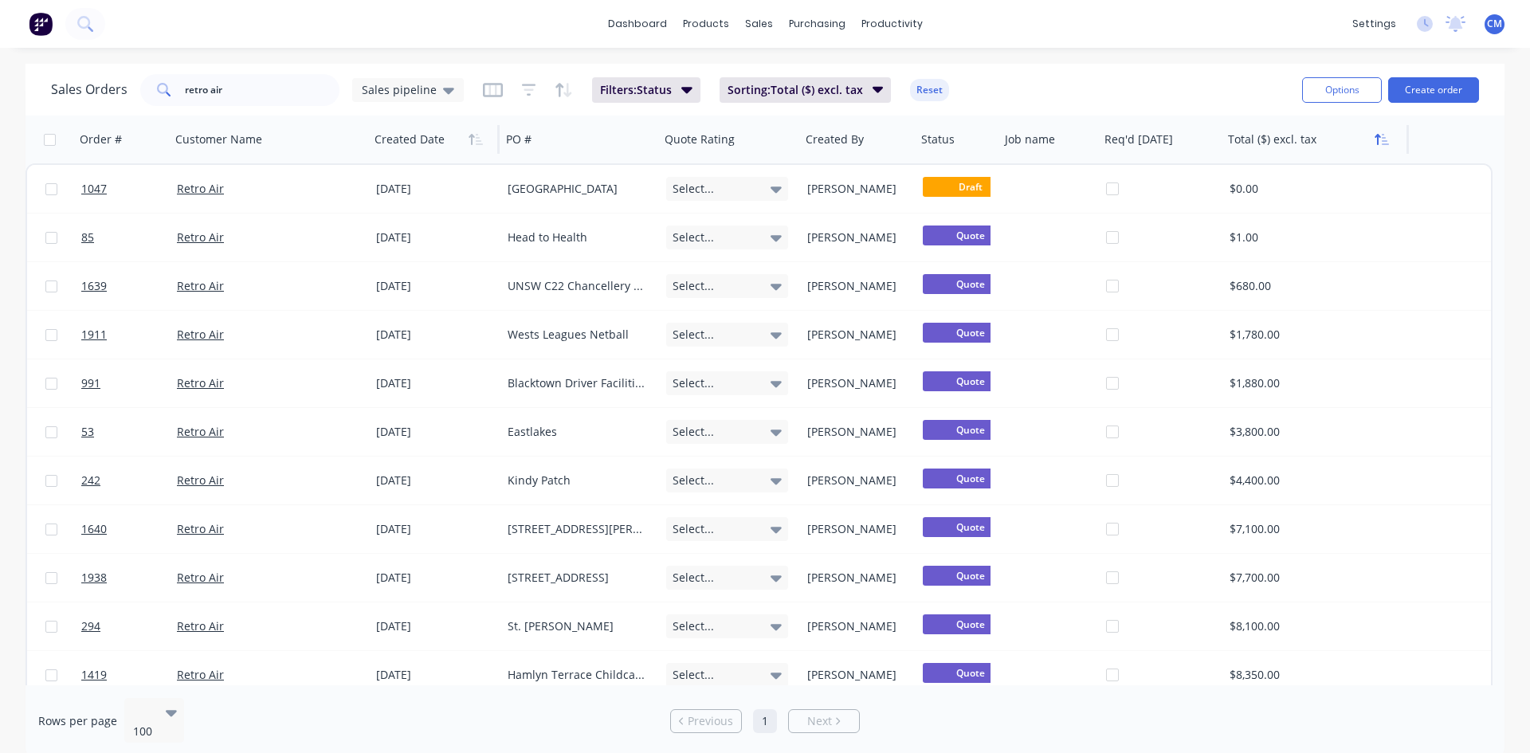
click at [1379, 139] on icon "button" at bounding box center [1378, 139] width 6 height 11
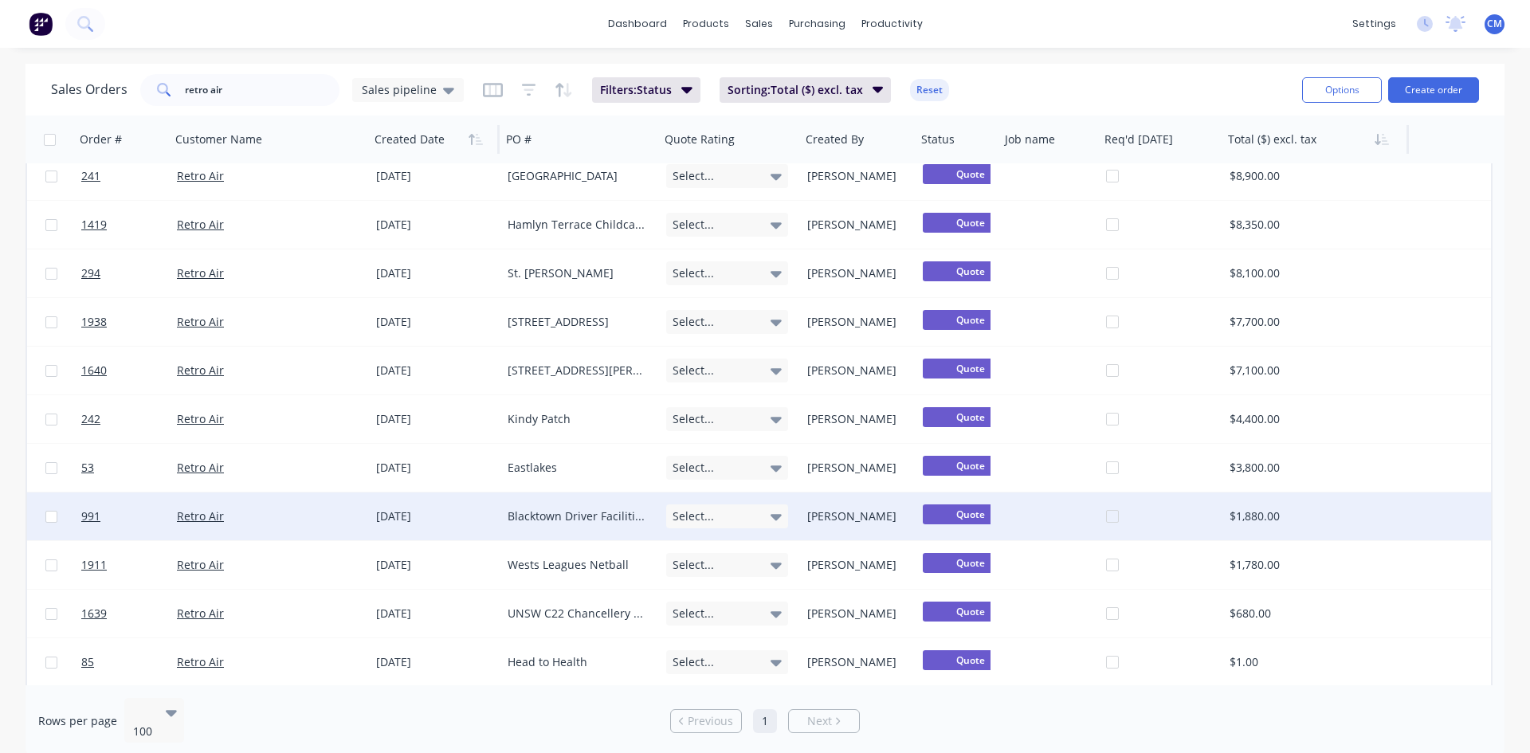
scroll to position [1131, 0]
